Goal: Use online tool/utility: Use online tool/utility

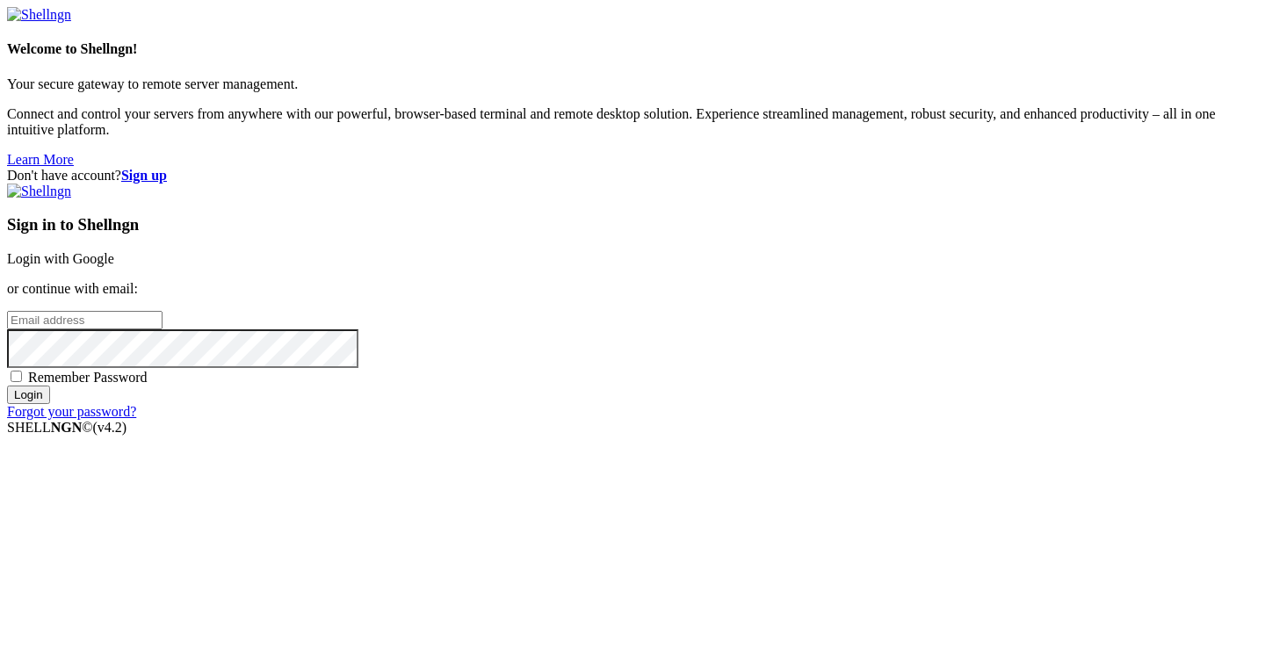
click at [114, 251] on link "Login with Google" at bounding box center [60, 258] width 107 height 15
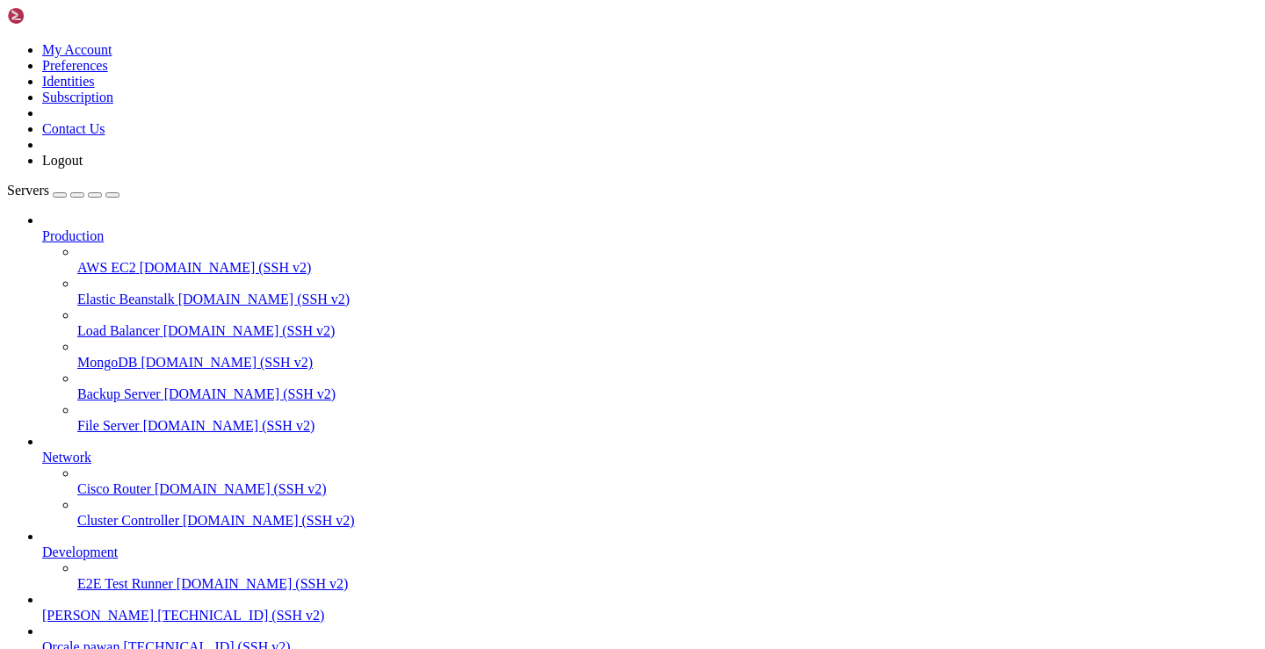
scroll to position [153, 0]
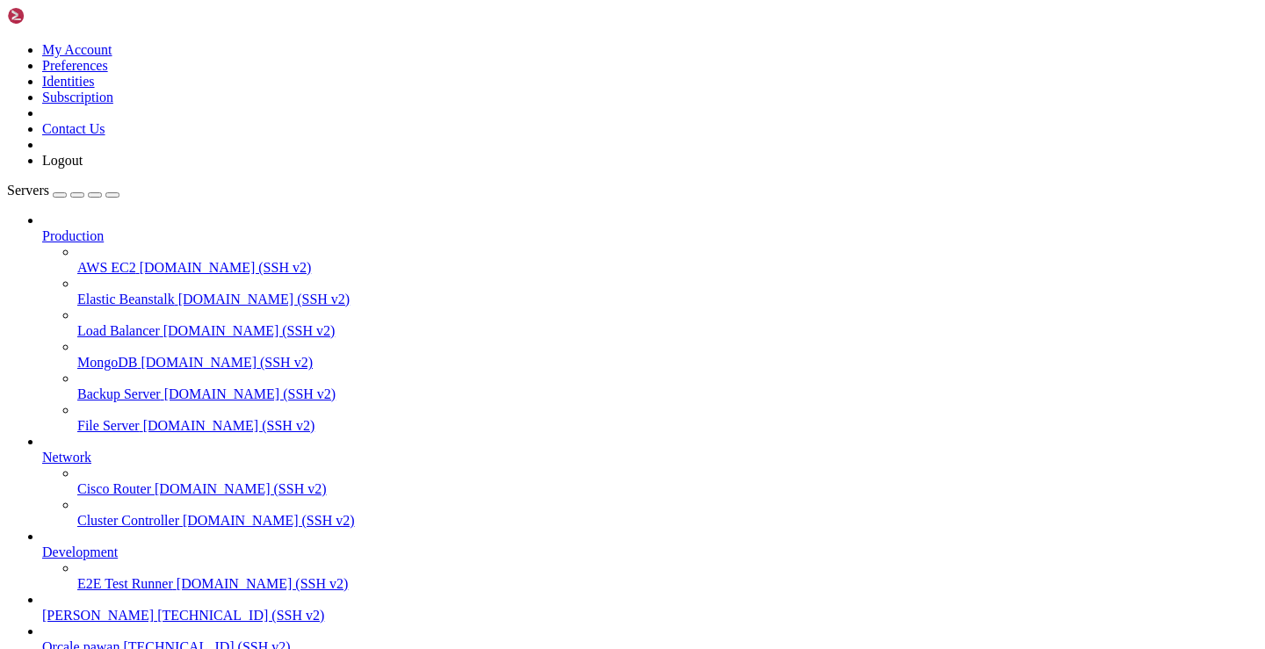
copy div "COMMAND PID USER FD TYPE DEVICE SIZE/OFF NODE NAME gunicorn 4077289 ubuntu 7u I…"
drag, startPoint x: 14, startPoint y: 1462, endPoint x: 729, endPoint y: 1556, distance: 721.1
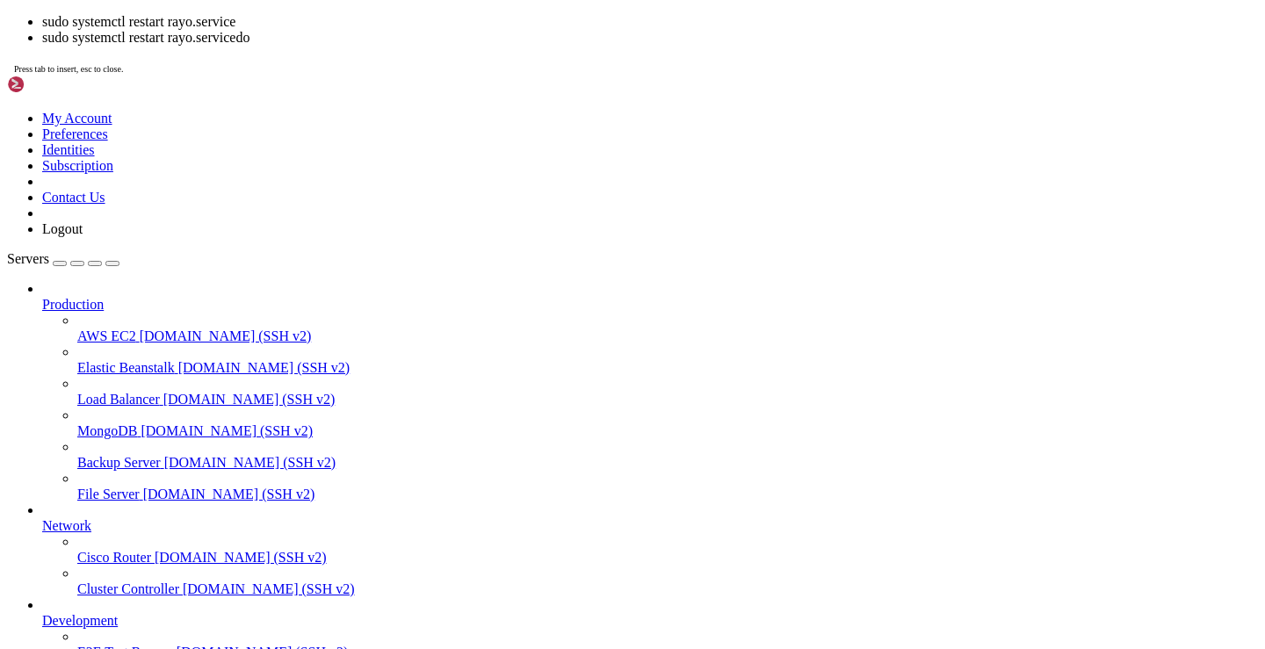
scroll to position [423, 0]
